Goal: Task Accomplishment & Management: Use online tool/utility

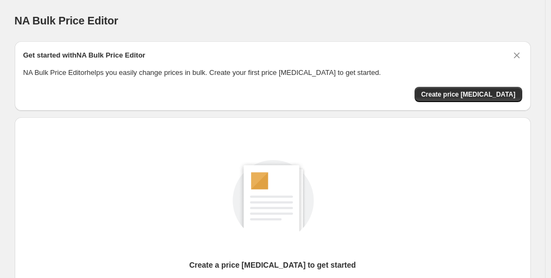
drag, startPoint x: 314, startPoint y: 36, endPoint x: 282, endPoint y: 60, distance: 39.9
click at [314, 36] on div "NA Bulk Price Editor. This page is ready NA Bulk Price Editor" at bounding box center [273, 20] width 516 height 41
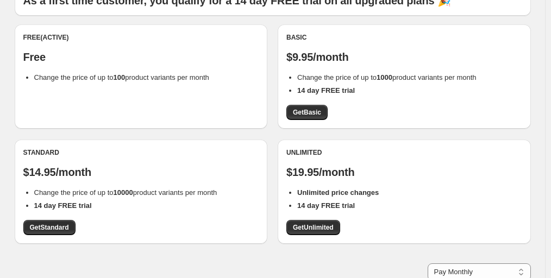
scroll to position [109, 0]
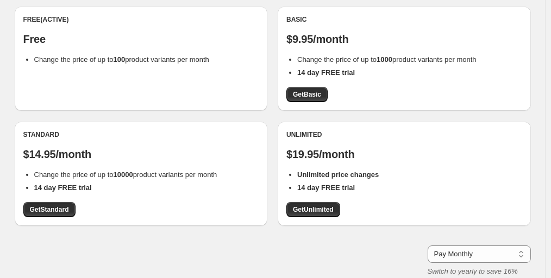
click at [60, 218] on div "Standard $14.95/month Change the price of up to 10000 product variants per mont…" at bounding box center [141, 174] width 253 height 104
click at [62, 213] on span "Get Standard" at bounding box center [49, 209] width 39 height 9
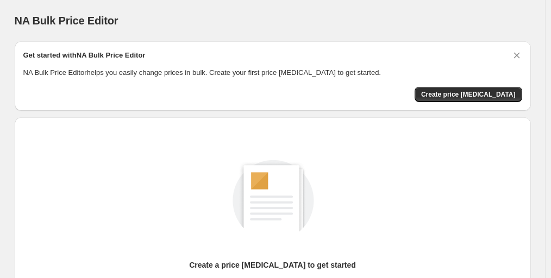
drag, startPoint x: 254, startPoint y: 30, endPoint x: 244, endPoint y: 42, distance: 15.4
click at [254, 30] on div "NA Bulk Price Editor. This page is ready NA Bulk Price Editor" at bounding box center [273, 20] width 516 height 41
click at [456, 89] on button "Create price [MEDICAL_DATA]" at bounding box center [468, 94] width 108 height 15
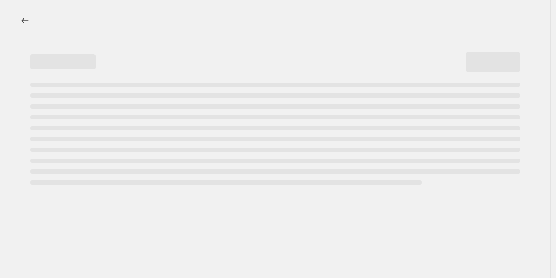
click at [456, 89] on div "Page loading" at bounding box center [275, 134] width 490 height 102
select select "percentage"
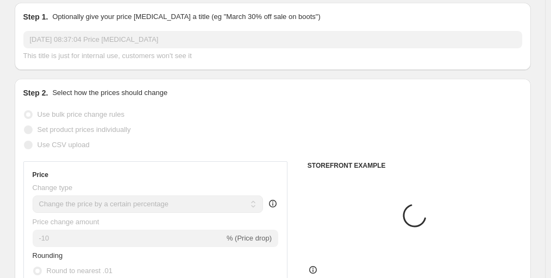
scroll to position [163, 0]
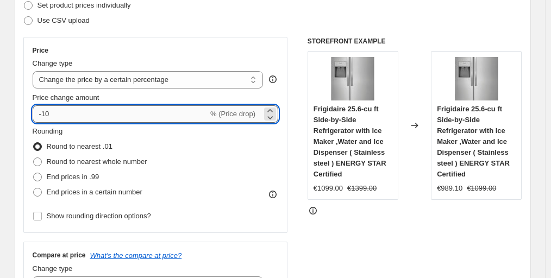
drag, startPoint x: 46, startPoint y: 114, endPoint x: 73, endPoint y: 110, distance: 27.4
click at [71, 111] on input "-10" at bounding box center [120, 113] width 175 height 17
type input "-50"
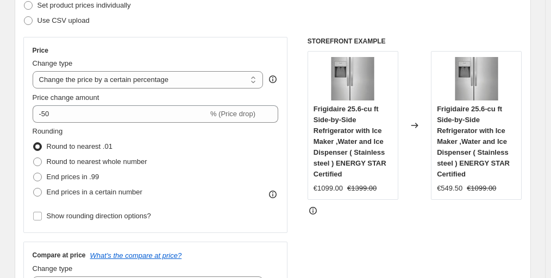
click at [297, 53] on div "Price Change type Change the price to a certain amount Change the price by a ce…" at bounding box center [272, 170] width 499 height 266
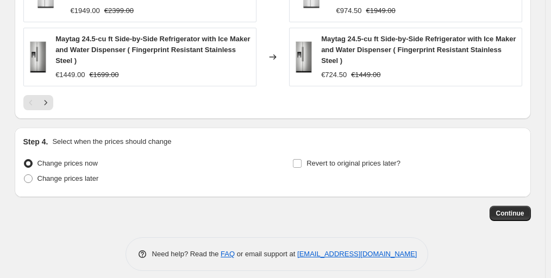
scroll to position [891, 0]
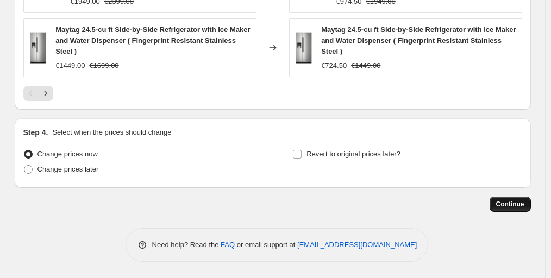
click at [506, 205] on span "Continue" at bounding box center [510, 204] width 28 height 9
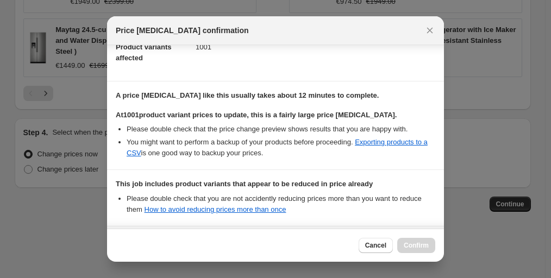
scroll to position [239, 0]
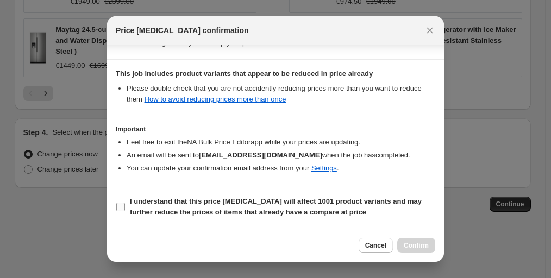
click at [122, 211] on input "I understand that this price change job will affect 1001 product variants and m…" at bounding box center [120, 207] width 9 height 9
checkbox input "true"
click at [412, 248] on span "Confirm" at bounding box center [416, 245] width 25 height 9
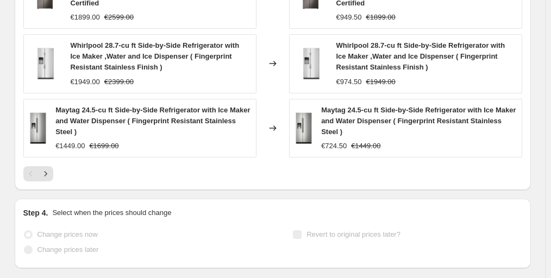
scroll to position [865, 0]
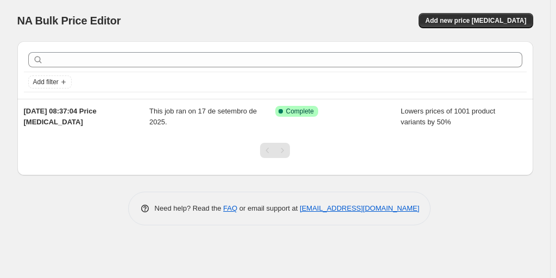
drag, startPoint x: 0, startPoint y: 0, endPoint x: 323, endPoint y: 27, distance: 324.4
click at [323, 27] on div "Add new price change job" at bounding box center [403, 20] width 259 height 15
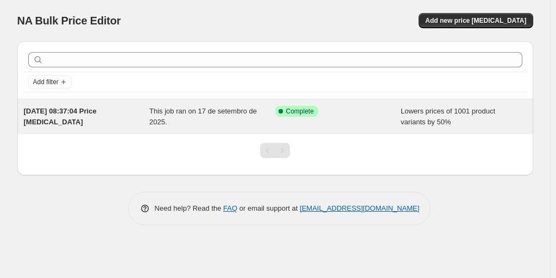
click at [266, 115] on div "This job ran on 17 de setembro de 2025." at bounding box center [212, 117] width 126 height 22
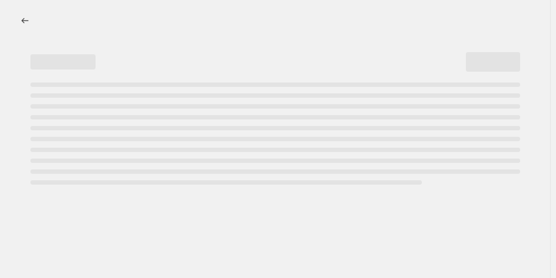
select select "percentage"
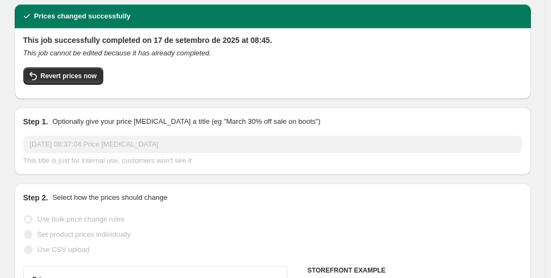
scroll to position [54, 0]
